Goal: Task Accomplishment & Management: Manage account settings

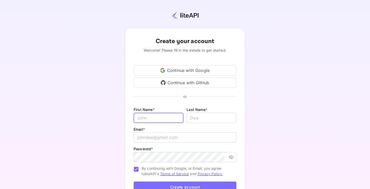
click at [161, 118] on input "Email *" at bounding box center [158, 118] width 50 height 10
type input "Stephanie"
click at [201, 119] on input "lastName" at bounding box center [211, 118] width 50 height 10
type input "Waismann"
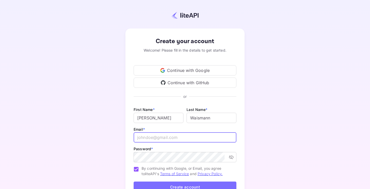
click at [185, 138] on input "email" at bounding box center [184, 137] width 103 height 10
type input "stephanie.waismann@omio.com"
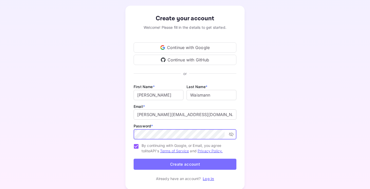
scroll to position [40, 0]
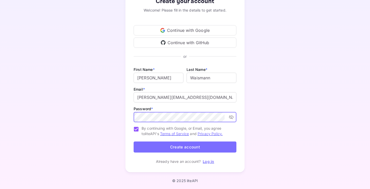
click at [231, 118] on icon "toggle password visibility" at bounding box center [231, 117] width 5 height 4
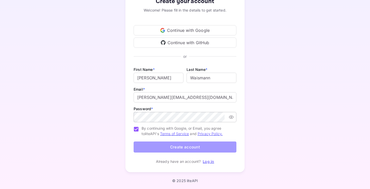
click at [220, 146] on button "Create account" at bounding box center [184, 146] width 103 height 11
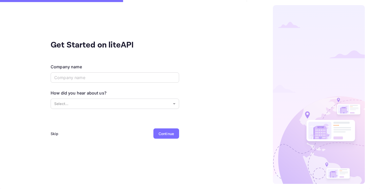
scroll to position [0, 0]
click at [163, 78] on input "text" at bounding box center [115, 77] width 128 height 10
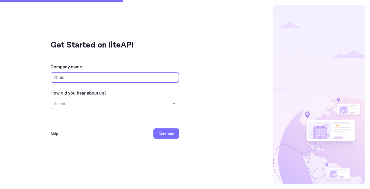
type input "Omio"
click at [136, 108] on body "Get Started on liteAPI Company name Omio ​ How did you hear about us? Select...…" at bounding box center [185, 94] width 370 height 189
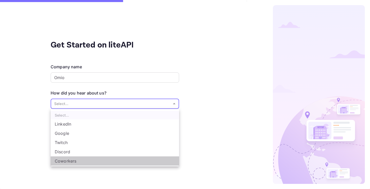
click at [123, 159] on li "Coworkers" at bounding box center [115, 160] width 128 height 9
type input "Coworkers"
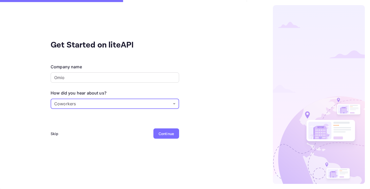
click at [161, 133] on div "Continue" at bounding box center [165, 133] width 15 height 5
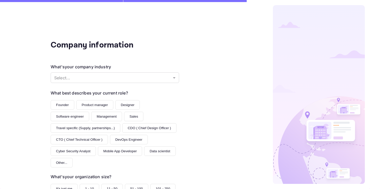
scroll to position [60, 0]
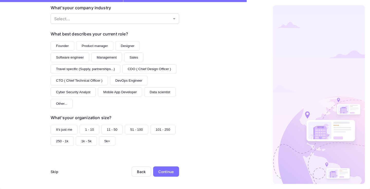
click at [58, 173] on div "Skip" at bounding box center [55, 171] width 8 height 5
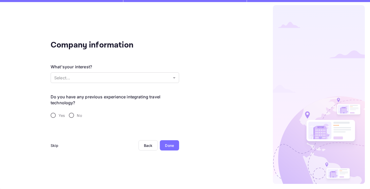
click at [55, 147] on div "Skip" at bounding box center [55, 145] width 8 height 5
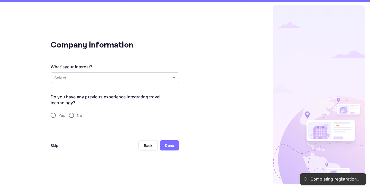
click at [55, 144] on div "Skip" at bounding box center [55, 145] width 8 height 5
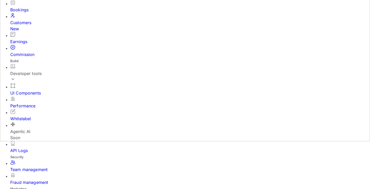
scroll to position [53, 0]
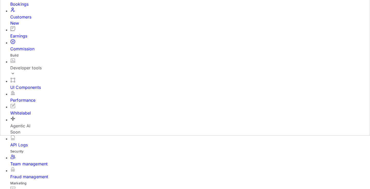
click at [43, 71] on div "Developer tools" at bounding box center [189, 68] width 359 height 6
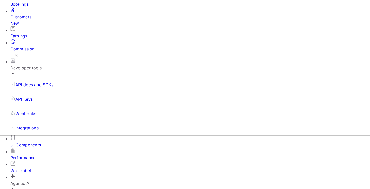
click at [40, 7] on div "Bookings" at bounding box center [189, 4] width 359 height 6
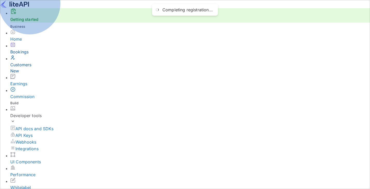
click at [33, 69] on div "Customers New" at bounding box center [189, 68] width 359 height 12
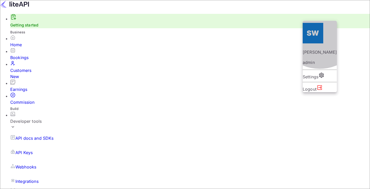
click at [319, 72] on div "Settings" at bounding box center [319, 76] width 34 height 8
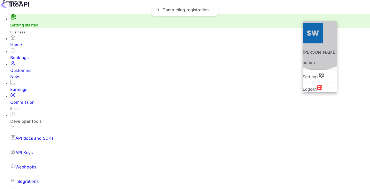
click at [318, 72] on div "Settings" at bounding box center [319, 76] width 34 height 8
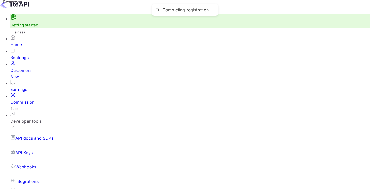
drag, startPoint x: 161, startPoint y: 93, endPoint x: 75, endPoint y: 90, distance: 86.6
drag, startPoint x: 150, startPoint y: 101, endPoint x: 60, endPoint y: 96, distance: 89.7
paste input "stephanie.waismann_ges@omio.com"
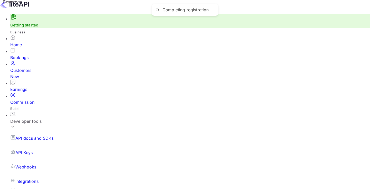
type input "stephanie.waismann_ges@omio.com"
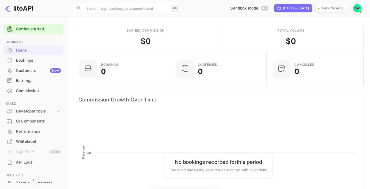
scroll to position [83, 94]
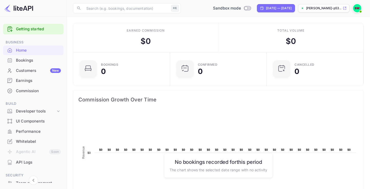
click at [37, 61] on div "Bookings" at bounding box center [38, 61] width 45 height 6
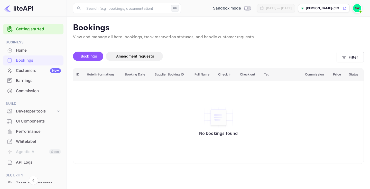
click at [34, 71] on div "Customers New" at bounding box center [38, 71] width 45 height 6
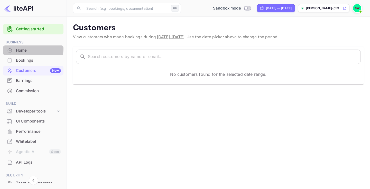
click at [30, 49] on div "Home" at bounding box center [38, 50] width 45 height 6
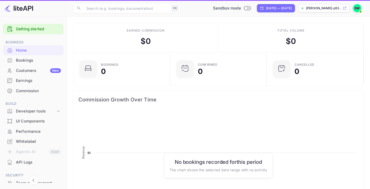
scroll to position [83, 94]
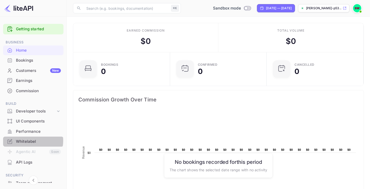
click at [30, 141] on div "Whitelabel" at bounding box center [38, 142] width 45 height 6
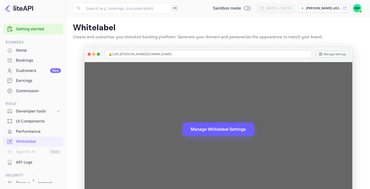
click at [209, 130] on button "Manage Whitelabel Settings" at bounding box center [218, 128] width 72 height 13
